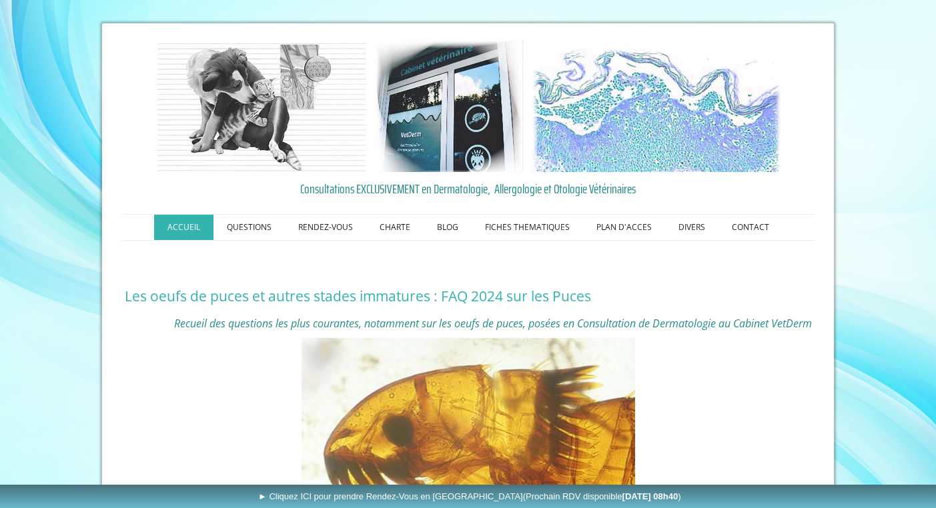
click at [181, 230] on link "ACCUEIL" at bounding box center [183, 227] width 59 height 25
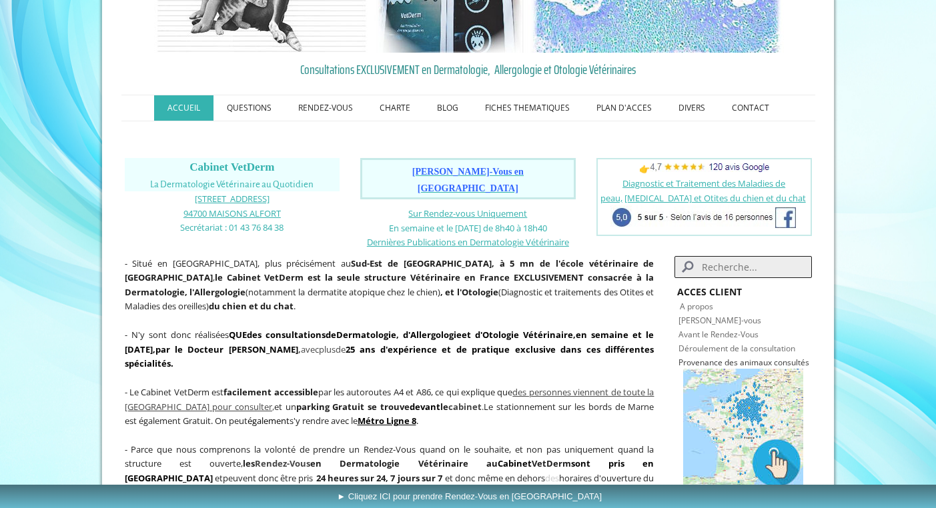
scroll to position [150, 0]
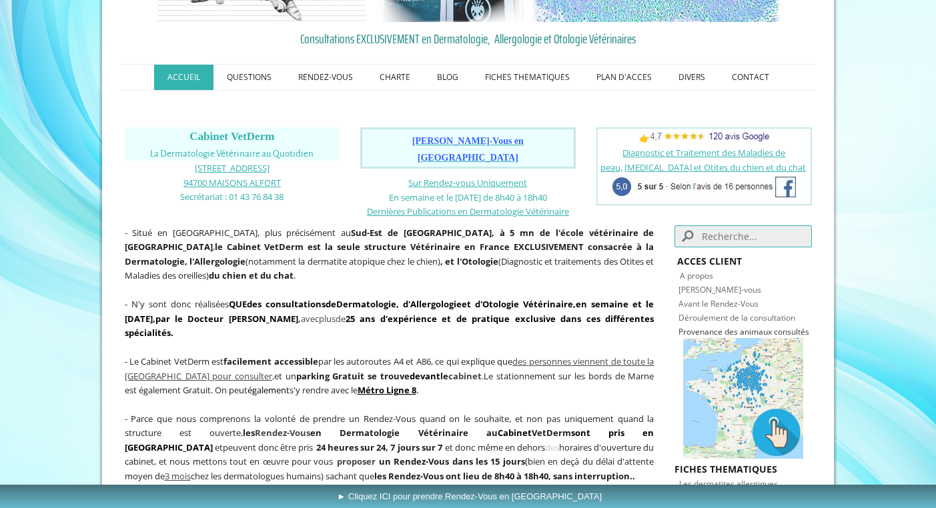
click at [703, 227] on input "Search" at bounding box center [743, 237] width 137 height 22
type input "puces"
click button "submit" at bounding box center [0, 0] width 0 height 0
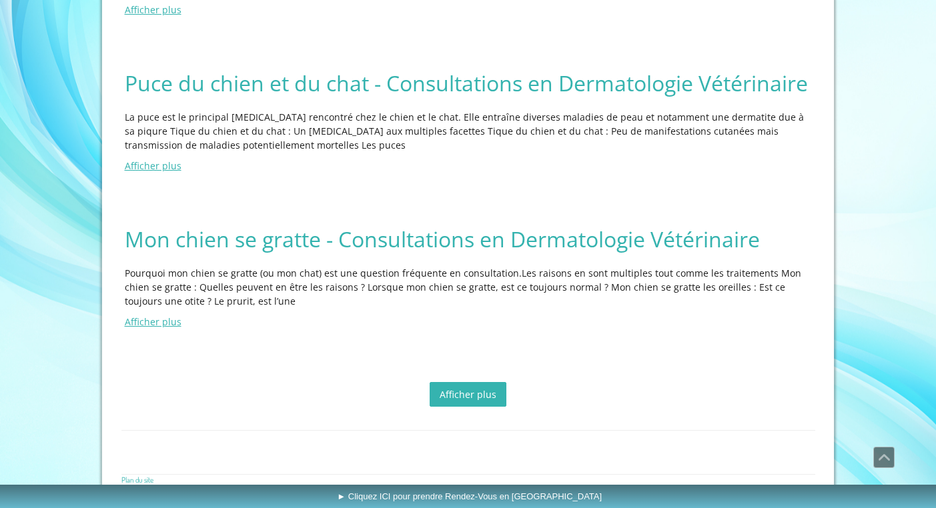
scroll to position [2163, 0]
click at [725, 74] on h2 "Puce du chien et du chat - Consultations en Dermatologie Vétérinaire" at bounding box center [468, 84] width 687 height 27
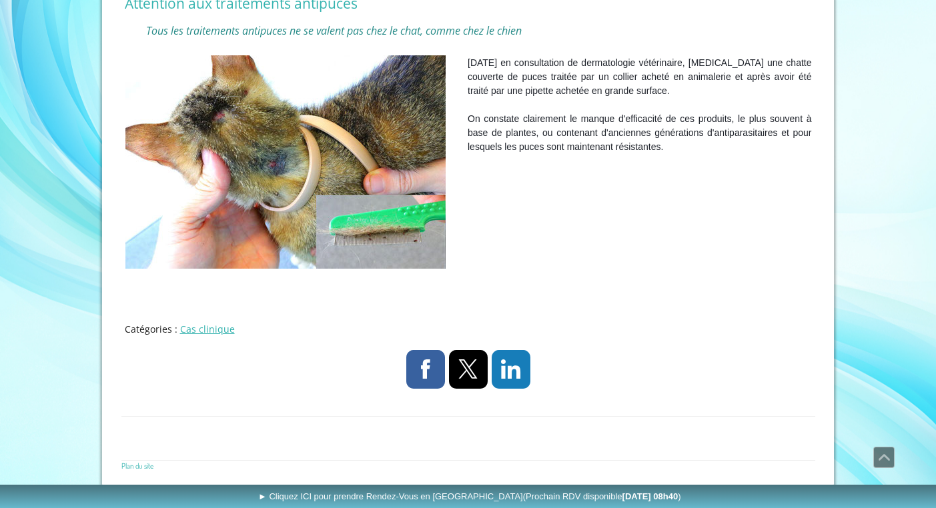
scroll to position [292, 0]
click at [350, 224] on img at bounding box center [285, 163] width 320 height 214
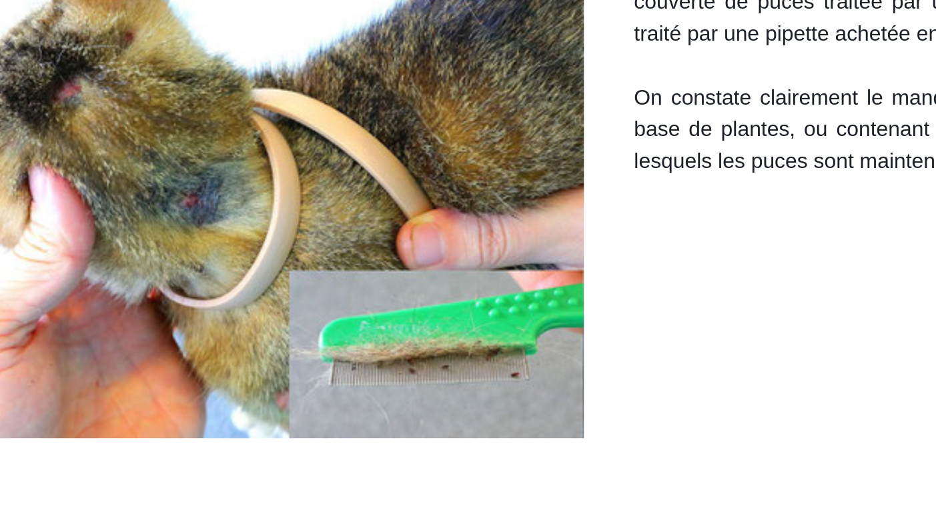
scroll to position [180, 0]
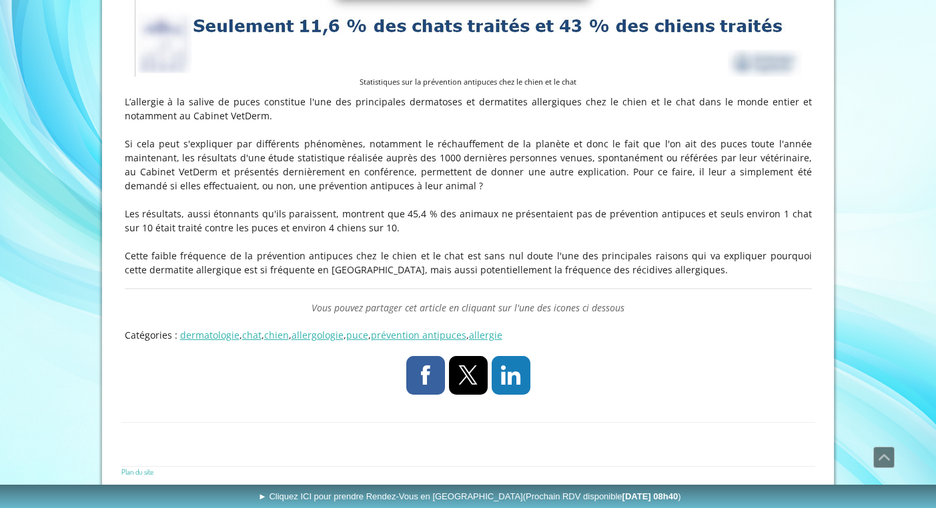
scroll to position [637, 0]
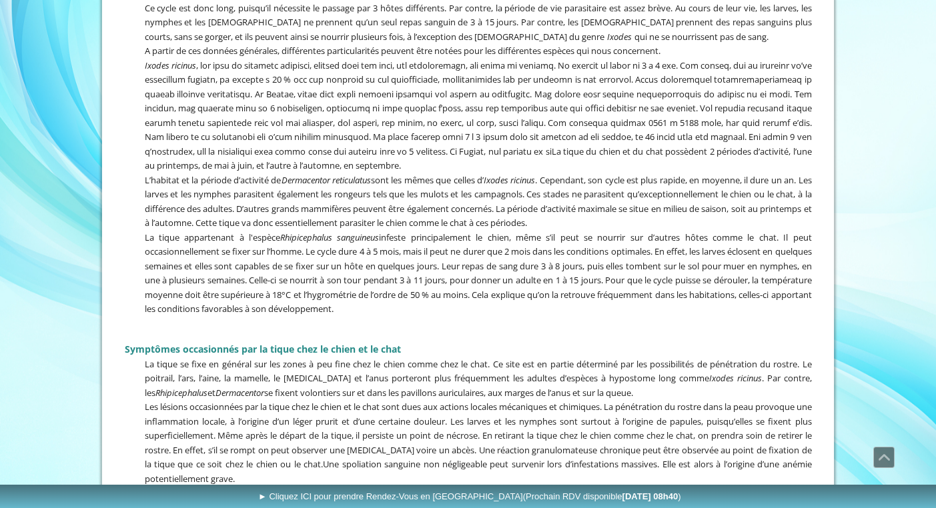
scroll to position [2720, 0]
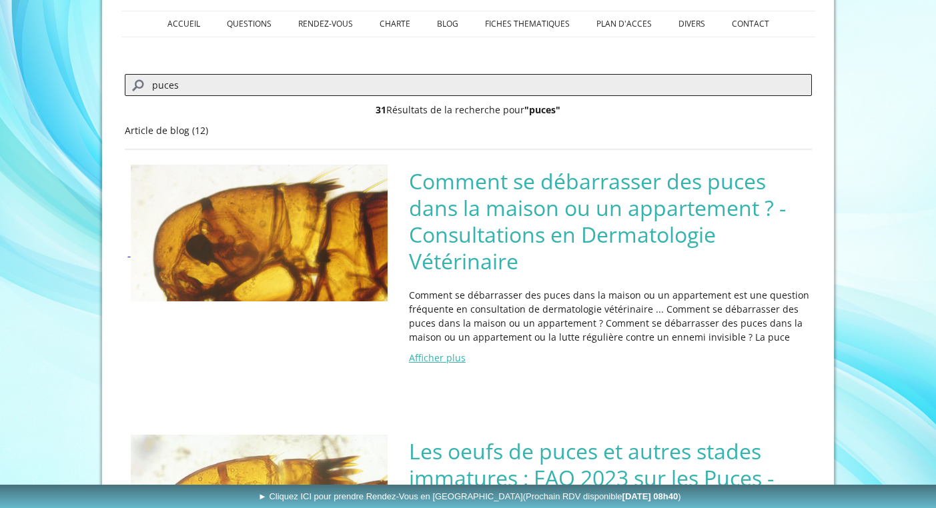
scroll to position [205, 0]
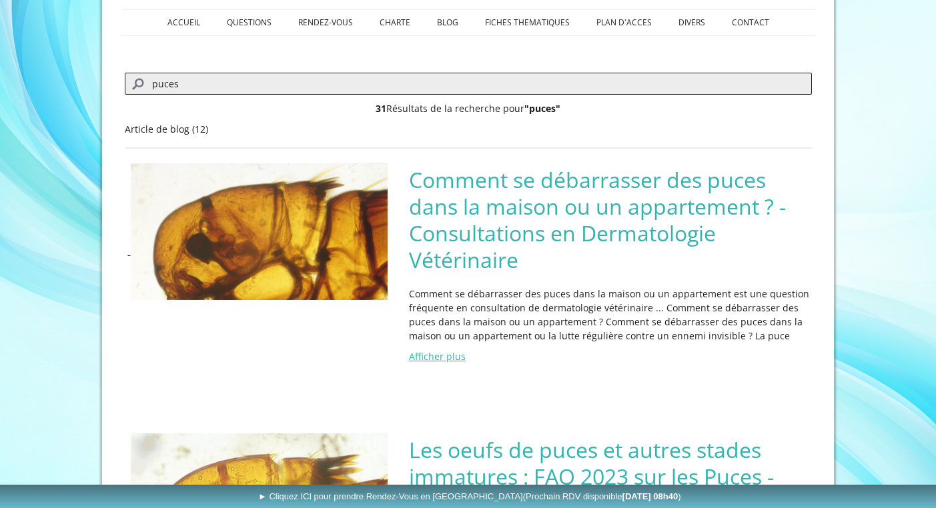
click at [560, 204] on h2 "Comment se débarrasser des puces dans la maison ou un appartement ? - Consultat…" at bounding box center [610, 220] width 403 height 107
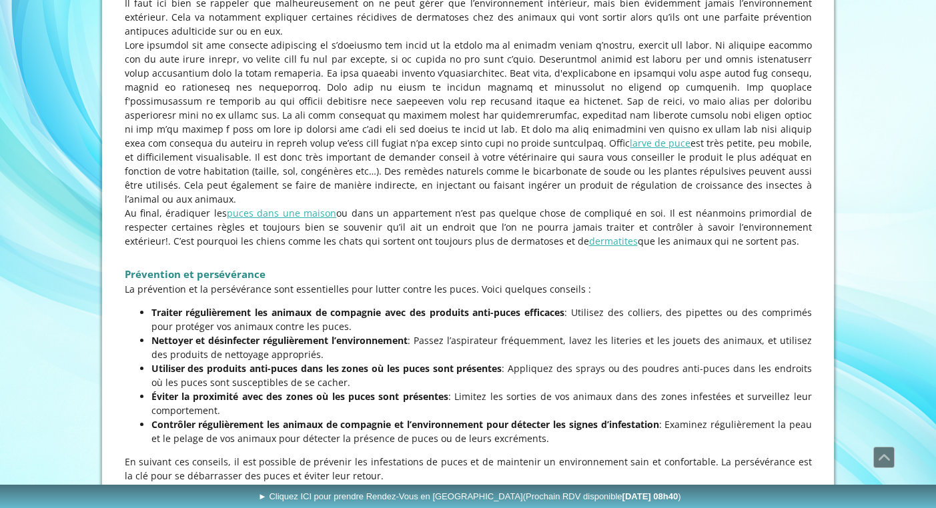
scroll to position [1559, 0]
